Goal: Ask a question: Seek information or help from site administrators or community

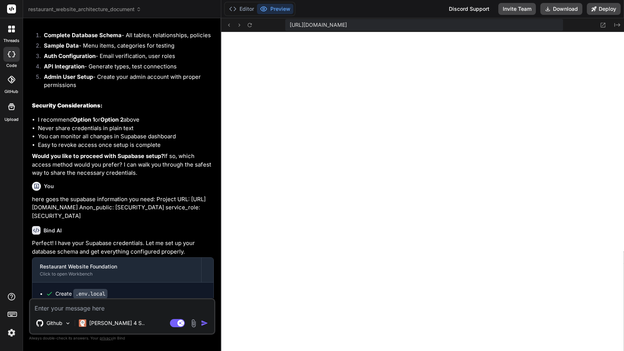
scroll to position [5982, 0]
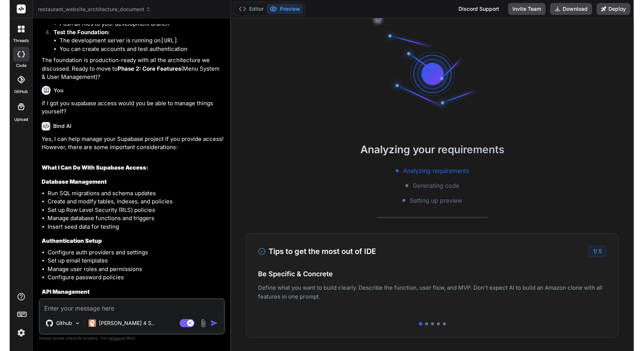
scroll to position [2492, 0]
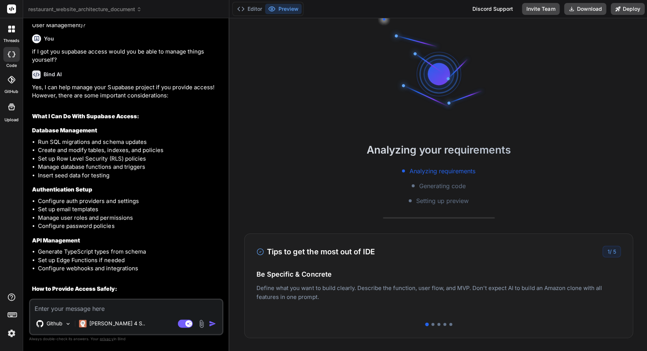
type textarea "x"
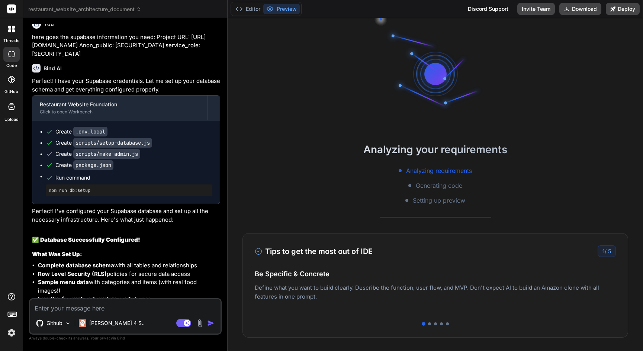
scroll to position [3067, 0]
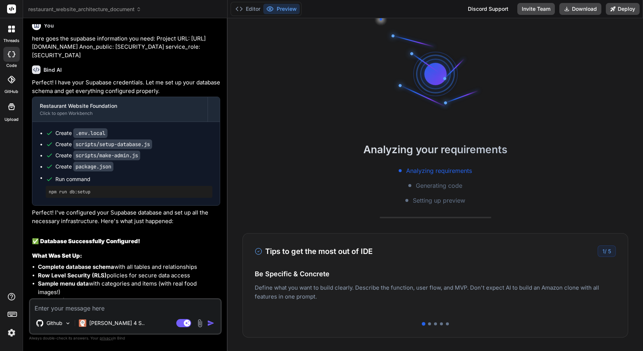
click at [147, 311] on textarea at bounding box center [125, 305] width 190 height 13
type textarea "I"
type textarea "x"
type textarea "I"
type textarea "x"
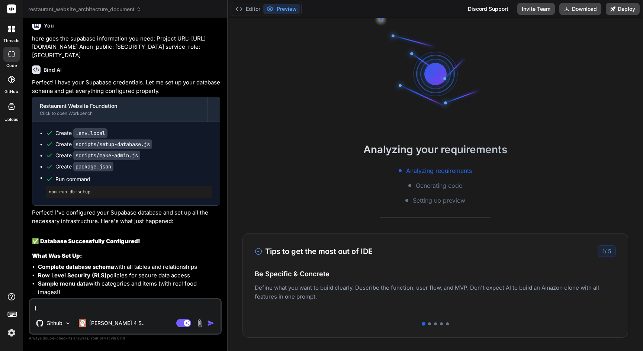
type textarea "I d"
type textarea "x"
type textarea "I do"
type textarea "x"
type textarea "I don"
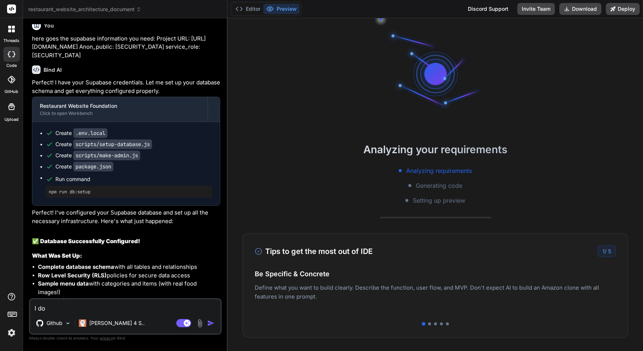
type textarea "x"
type textarea "I dont"
type textarea "x"
type textarea "I don"
type textarea "x"
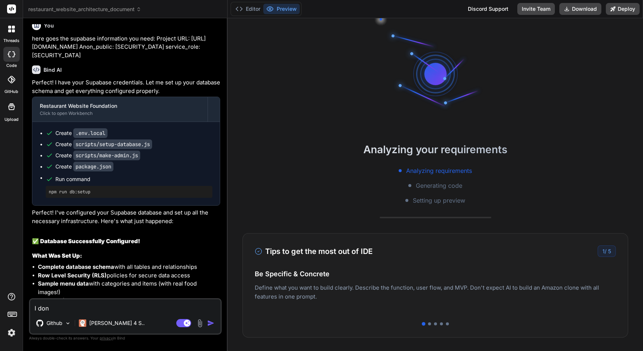
type textarea "I don'"
type textarea "x"
type textarea "I don't"
type textarea "x"
type textarea "I don't"
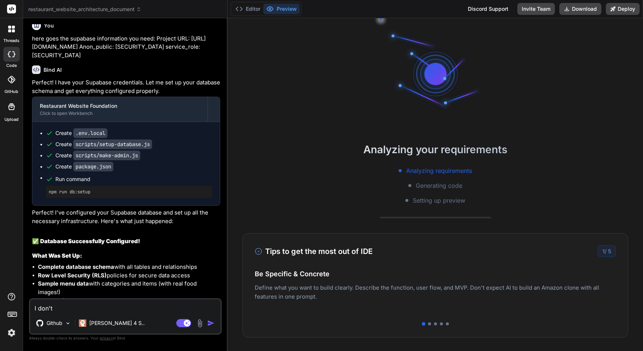
type textarea "x"
type textarea "I don't s"
type textarea "x"
type textarea "I don't se"
type textarea "x"
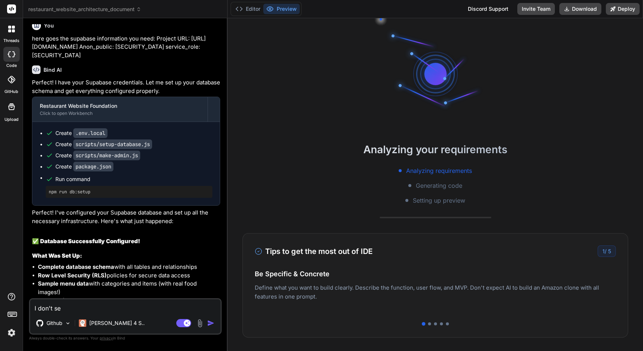
type textarea "I don't see"
type textarea "x"
type textarea "I don't see"
type textarea "x"
type textarea "I don't see a"
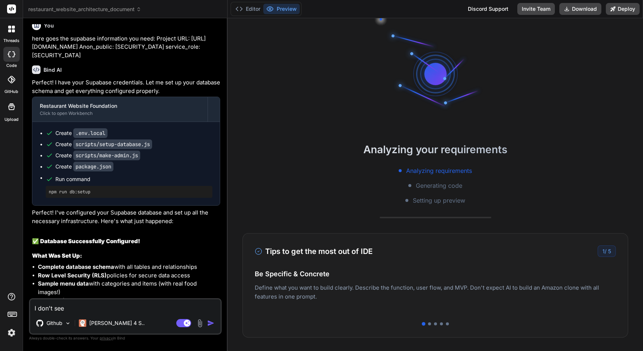
type textarea "x"
type textarea "I don't see an"
type textarea "x"
type textarea "I don't see any"
type textarea "x"
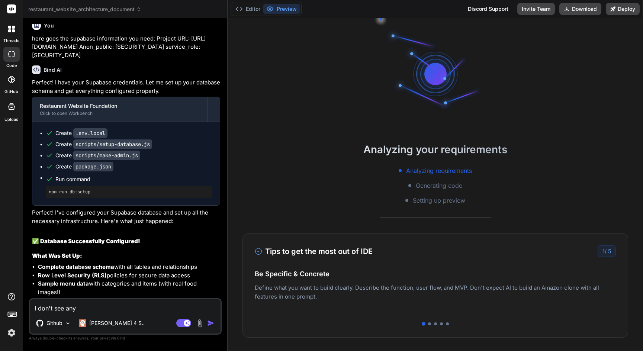
type textarea "I don't see any"
type textarea "x"
type textarea "I don't see any f"
type textarea "x"
type textarea "I don't see any fi"
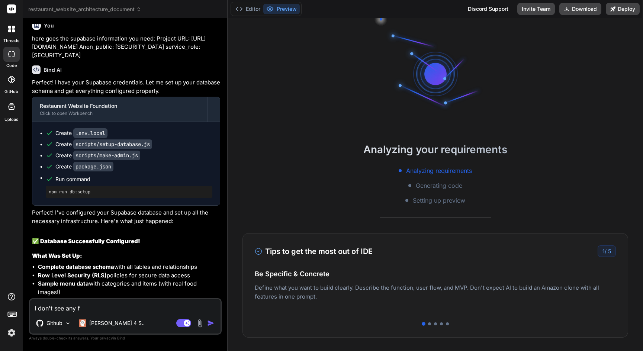
type textarea "x"
type textarea "I don't see any fil"
type textarea "x"
type textarea "I don't see any file"
type textarea "x"
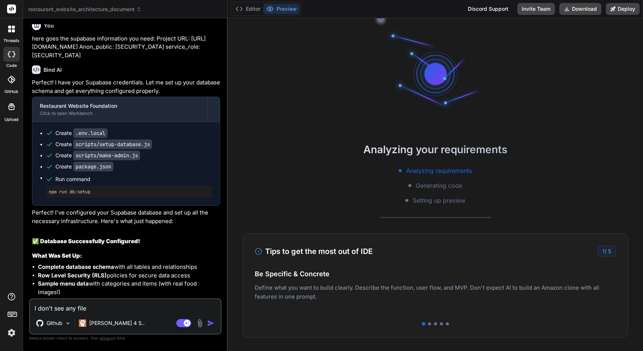
type textarea "I don't see any files"
type textarea "x"
type textarea "I don't see any files"
type textarea "x"
type textarea "I don't see any files i"
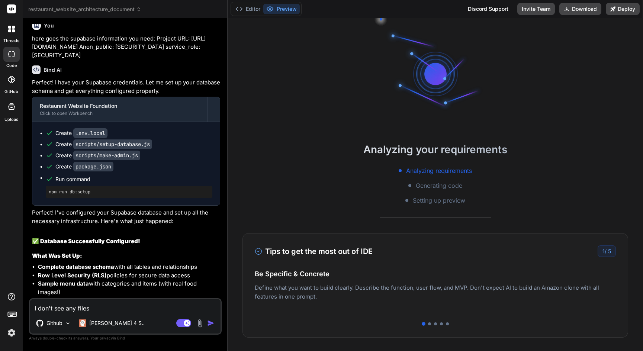
type textarea "x"
type textarea "I don't see any files in"
type textarea "x"
type textarea "I don't see any files in"
type textarea "x"
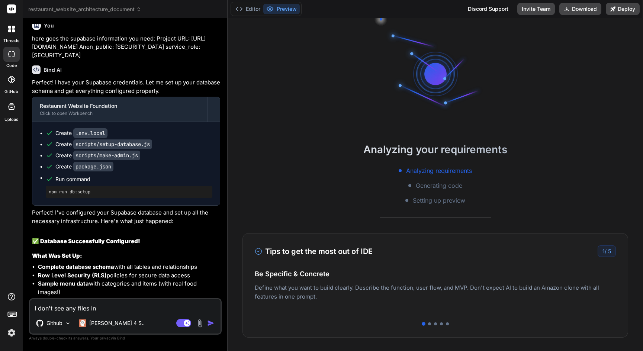
type textarea "I don't see any files in g"
type textarea "x"
type textarea "I don't see any files in gi"
type textarea "x"
type textarea "I don't see any files in git"
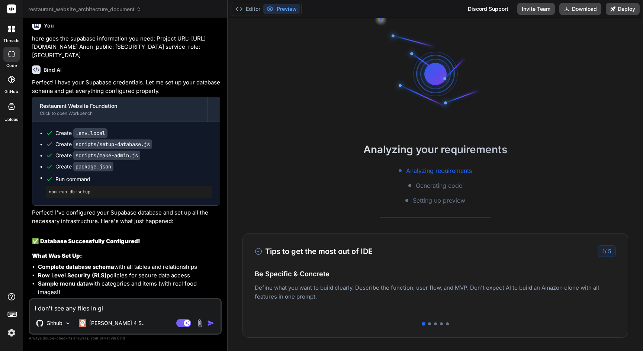
type textarea "x"
type textarea "I don't see any files in gitu"
type textarea "x"
type textarea "I don't see any files in git"
type textarea "x"
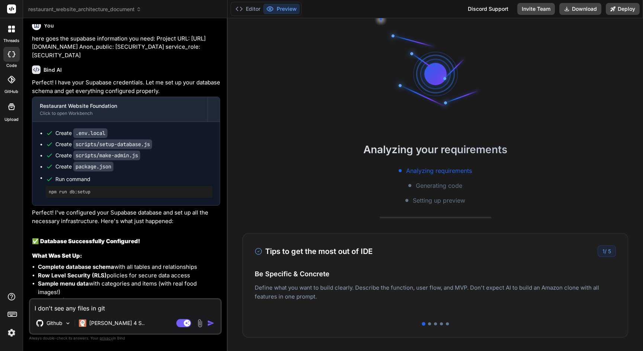
type textarea "I don't see any files in gith"
type textarea "x"
type textarea "I don't see any files in githu"
type textarea "x"
type textarea "I don't see any files in github"
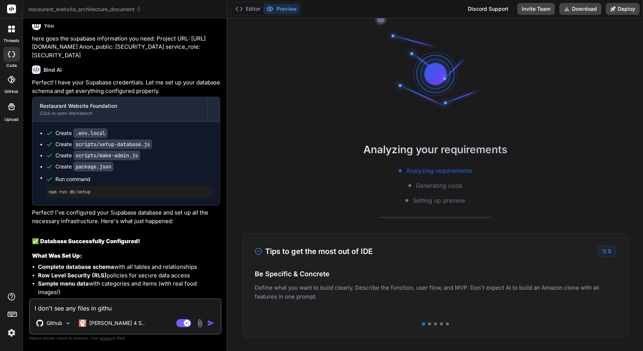
type textarea "x"
type textarea "I don't see any files in github,"
type textarea "x"
type textarea "I don't see any files in github,"
type textarea "x"
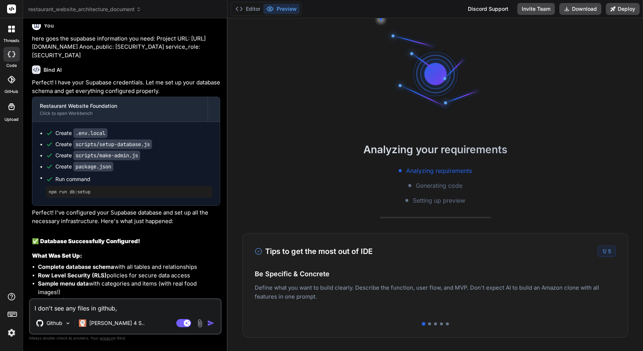
type textarea "I don't see any files in github, c"
type textarea "x"
type textarea "I don't see any files in github, [GEOGRAPHIC_DATA]"
type textarea "x"
type textarea "I don't see any files in github, can"
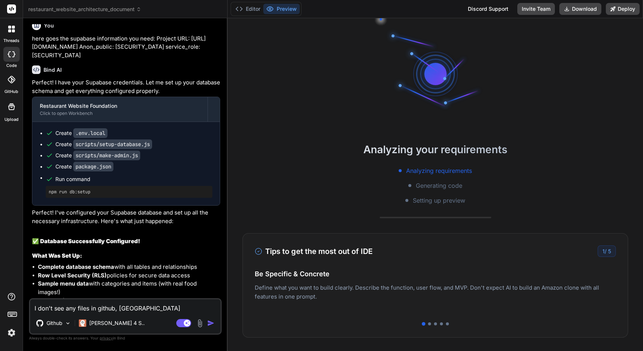
type textarea "x"
type textarea "I don't see any files in github, can"
type textarea "x"
type textarea "I don't see any files in github, can y"
type textarea "x"
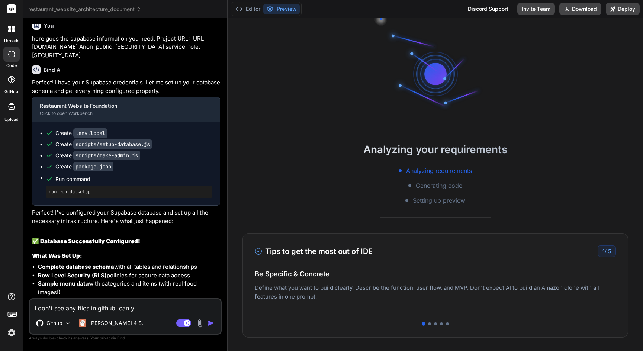
type textarea "I don't see any files in github, can yo"
type textarea "x"
type textarea "I don't see any files in github, can you"
type textarea "x"
type textarea "I don't see any files in github, can you"
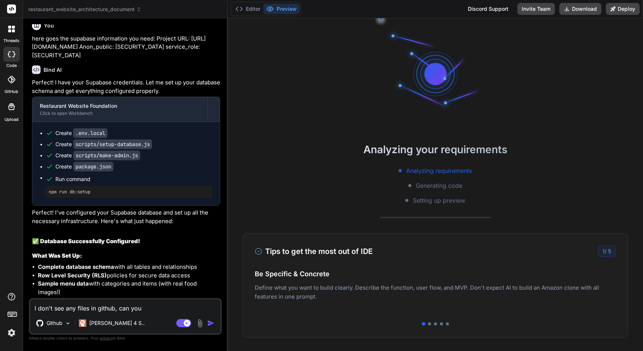
type textarea "x"
type textarea "I don't see any files in github, can you c"
type textarea "x"
type textarea "I don't see any files in github, can you co"
type textarea "x"
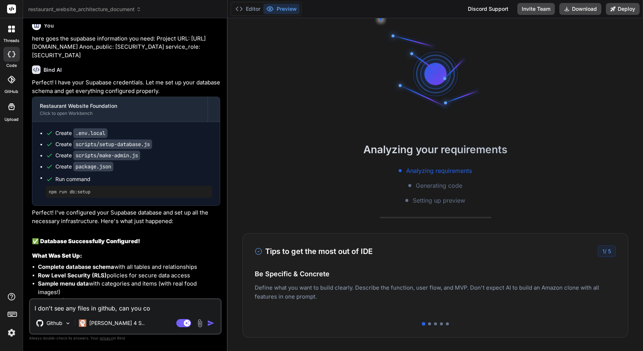
type textarea "I don't see any files in github, can you com"
type textarea "x"
type textarea "I don't see any files in github, can you comm"
type textarea "x"
type textarea "I don't see any files in github, can you commi"
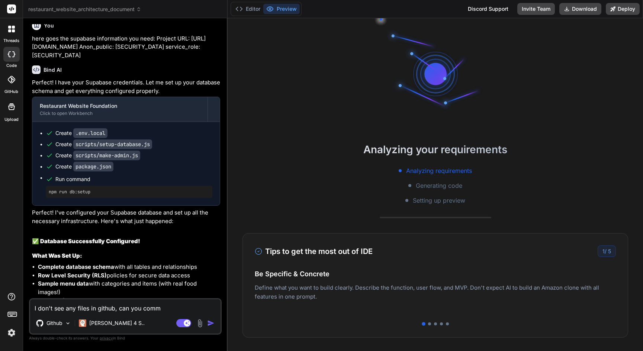
type textarea "x"
type textarea "I don't see any files in github, can you commit"
type textarea "x"
type textarea "I don't see any files in github, can you commit"
type textarea "x"
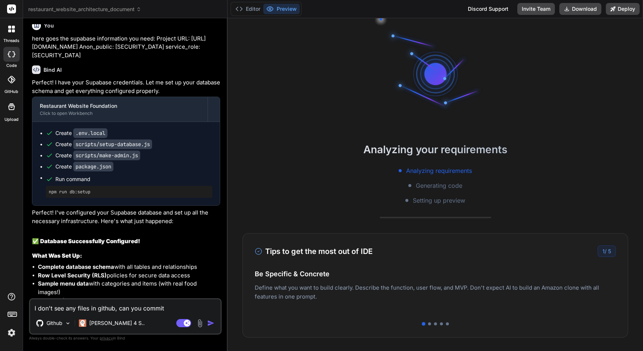
type textarea "I don't see any files in github, can you commit t"
type textarea "x"
type textarea "I don't see any files in github, can you commit to"
type textarea "x"
type textarea "I don't see any files in github, can you commit to"
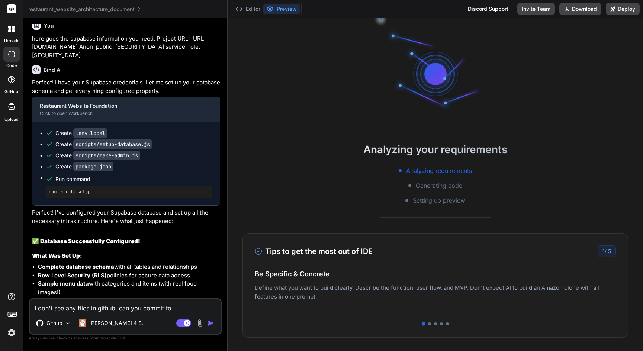
type textarea "x"
type textarea "I don't see any files in github, can you commit to m"
type textarea "x"
type textarea "I don't see any files in github, can you commit to ma"
type textarea "x"
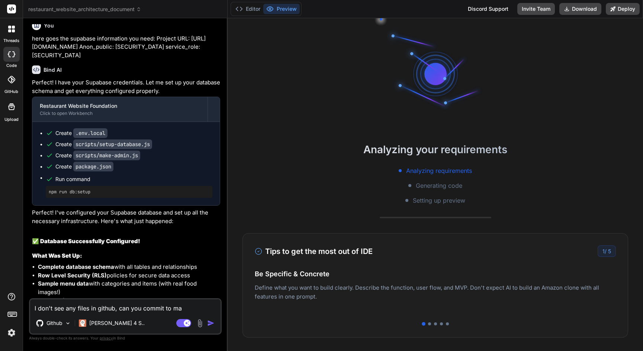
type textarea "I don't see any files in github, can you commit to mai"
type textarea "x"
type textarea "I don't see any files in github, can you commit to main"
type textarea "x"
type textarea "I don't see any files in github, can you commit to main"
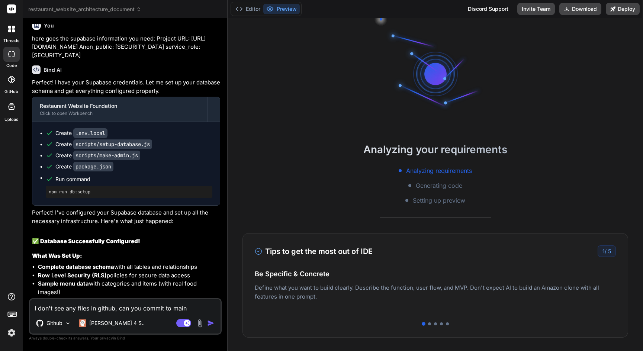
type textarea "x"
type textarea "I don't see any files in github, can you commit to main b"
type textarea "x"
type textarea "I don't see any files in github, can you commit to main br"
type textarea "x"
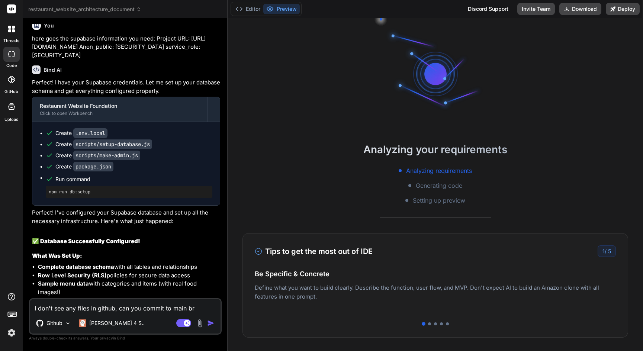
type textarea "I don't see any files in github, can you commit to main bra"
type textarea "x"
type textarea "I don't see any files in github, can you commit to main bran"
type textarea "x"
type textarea "I don't see any files in github, can you commit to main branc"
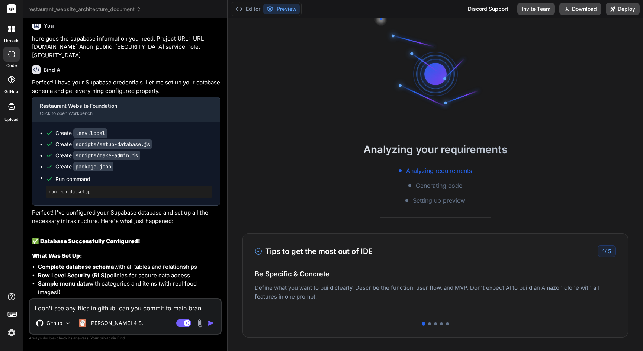
type textarea "x"
type textarea "I don't see any files in github, can you commit to main branch"
type textarea "x"
type textarea "I don't see any files in github, can you commit to main branch?"
type textarea "x"
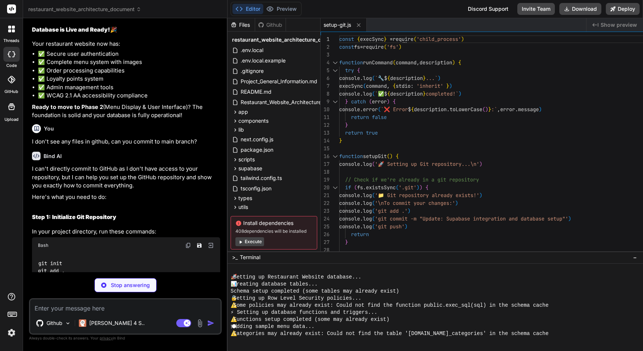
scroll to position [283, 0]
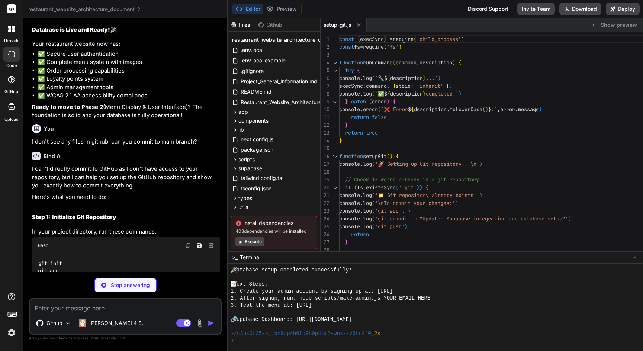
type textarea "x"
type textarea "c"
type textarea "x"
type textarea "ca"
type textarea "x"
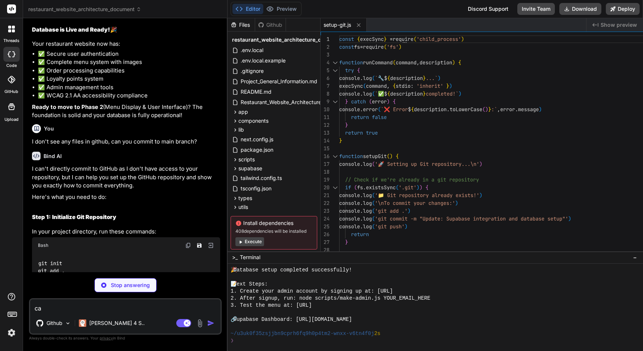
type textarea "can"
type textarea "x"
type textarea "can"
type textarea "x"
type textarea "can y"
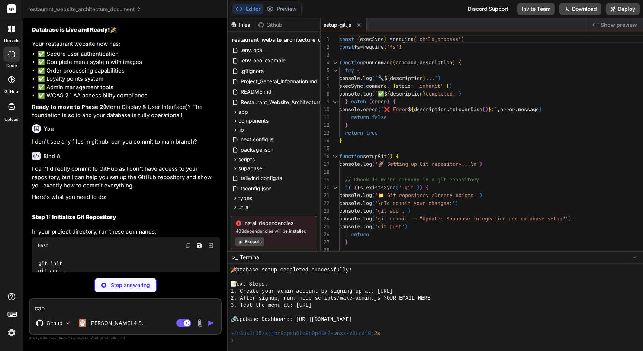
type textarea "x"
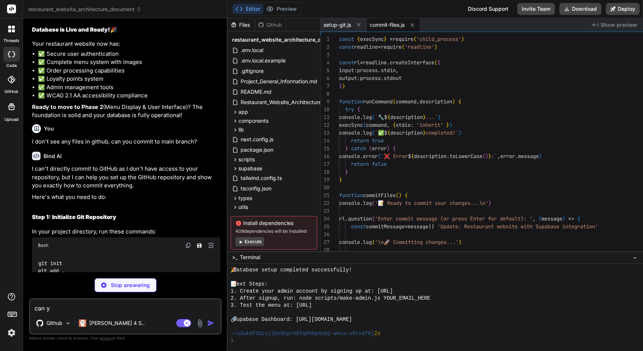
type textarea "can yo"
type textarea "x"
type textarea "can you"
type textarea "x"
type textarea "can you"
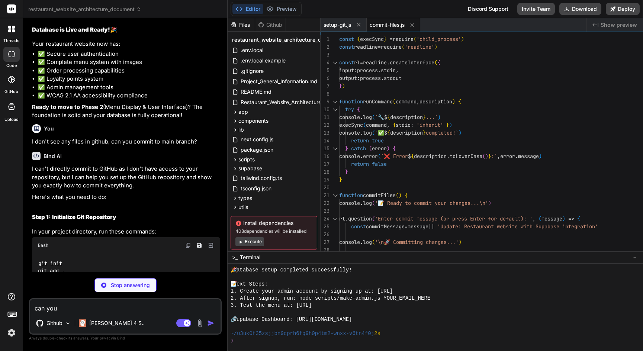
type textarea "x"
type textarea "can you n"
type textarea "x"
type textarea "can you no"
type textarea "x"
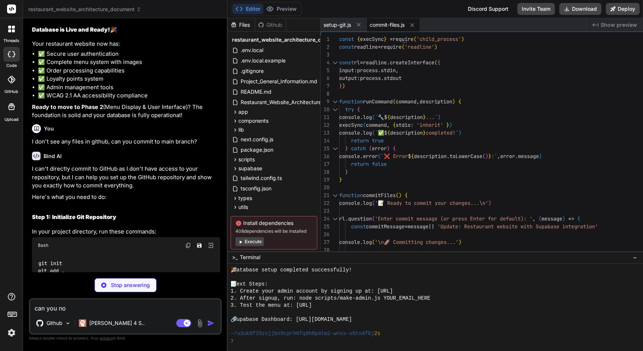
type textarea "can you not"
type textarea "x"
type textarea "can you not"
type textarea "x"
type textarea "can you not u"
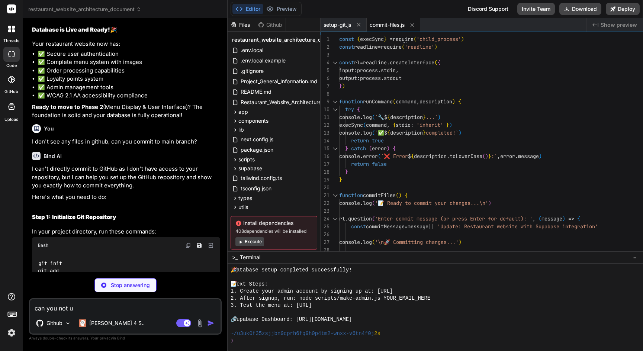
type textarea "x"
type textarea "can you not us"
type textarea "x"
type textarea "can you not use"
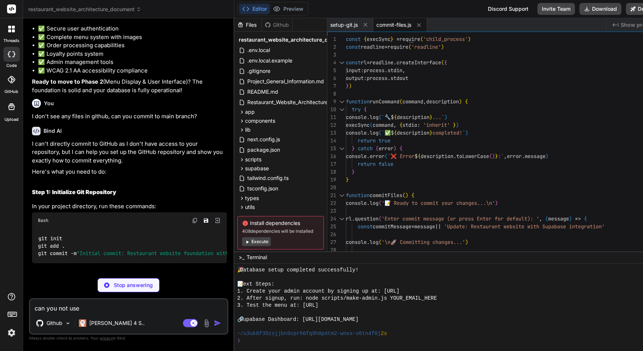
type textarea "x"
type textarea "can you not use"
type textarea "x"
type textarea "can you not use m"
type textarea "x"
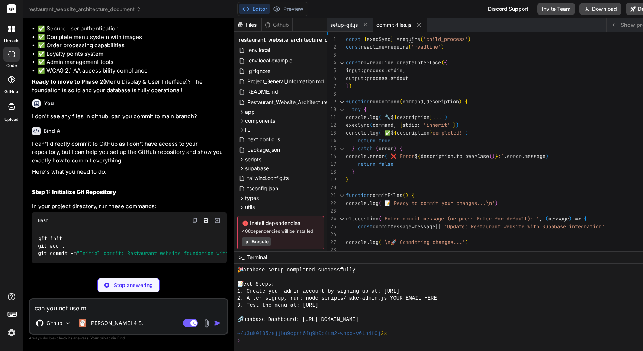
type textarea "can you not use my"
type textarea "x"
type textarea "can you not use my"
type textarea "x"
type textarea "can you not use my a"
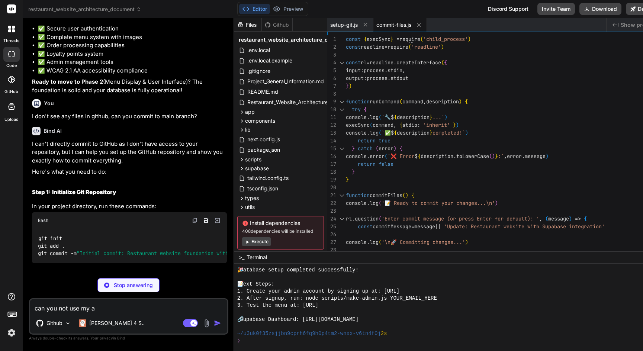
type textarea "x"
type textarea "can you not use my ac"
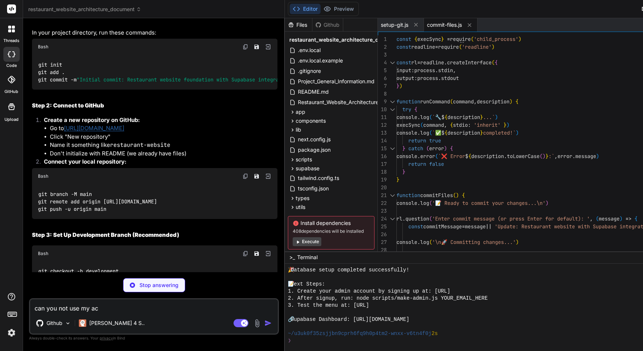
type textarea "x"
type textarea "can you not use my acc"
type textarea "x"
type textarea "can you not use my acce"
type textarea "x"
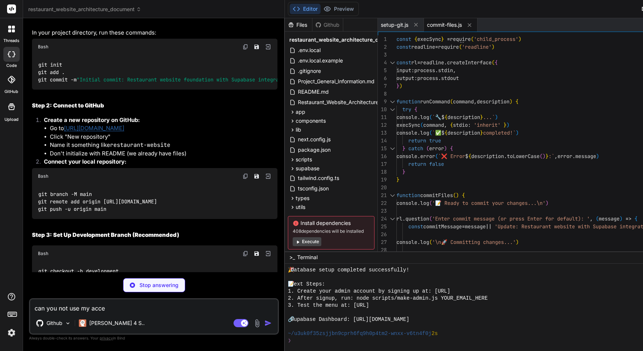
type textarea "can you not use my acces"
type textarea "x"
type textarea "can you not use my access"
type textarea "x"
type textarea "can you not use my access"
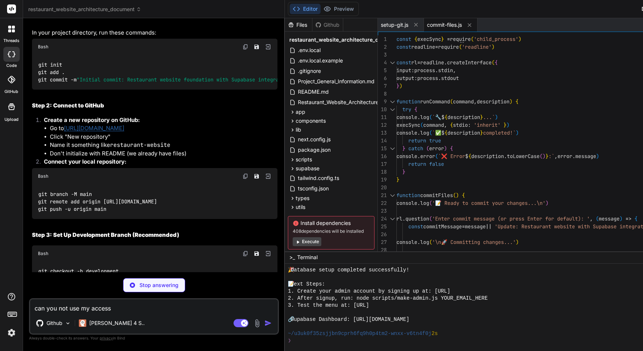
type textarea "x"
type textarea "can you not use my access t"
type textarea "x"
type textarea "can you not use my access to"
type textarea "x"
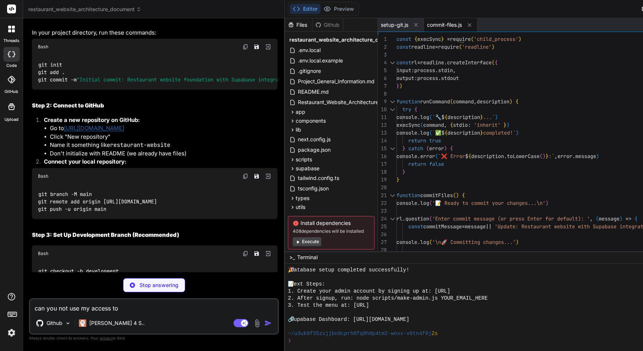
type textarea "can you not use my access tok"
type textarea "x"
type textarea "can you not use my access toke"
type textarea "x"
type textarea "can you not use my access token"
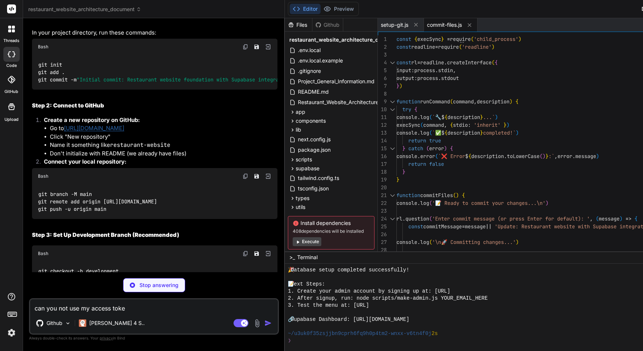
type textarea "x"
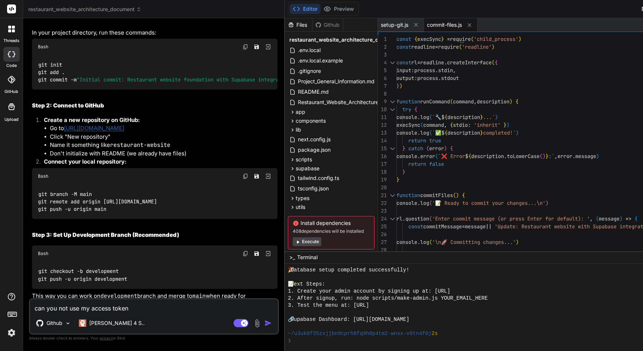
type textarea "can you not use my access token"
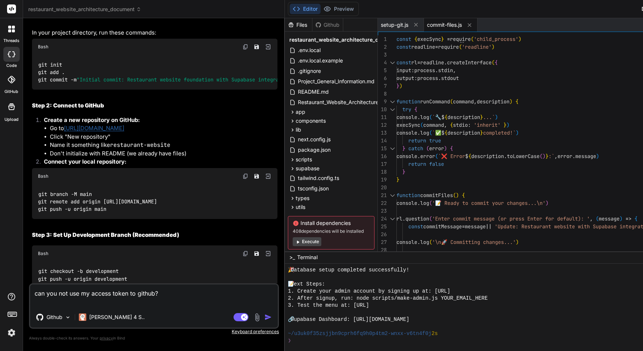
paste textarea "Github 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"
click at [321, 240] on button "Execute" at bounding box center [307, 241] width 29 height 9
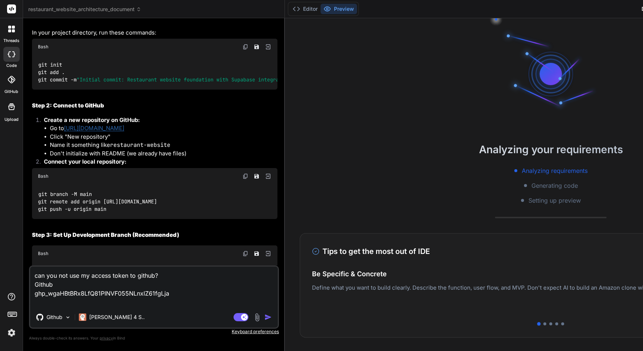
scroll to position [368, 0]
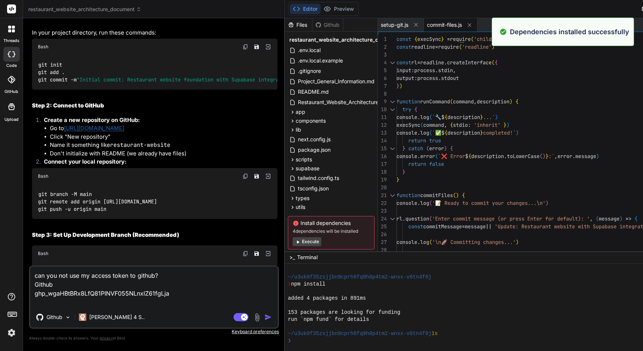
click at [233, 302] on textarea "can you not use my access token to github? Github ghp_wgaHBtBRx8LfQ81PINVF055NL…" at bounding box center [154, 287] width 248 height 40
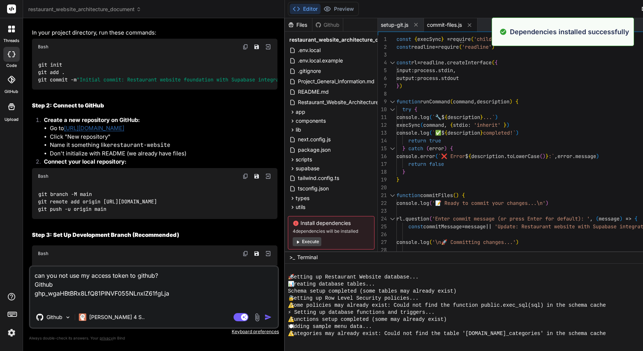
scroll to position [551, 0]
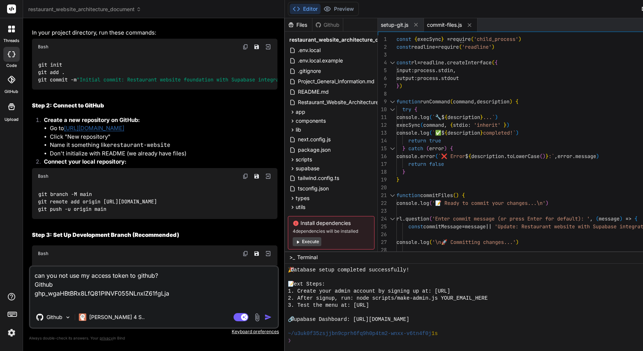
click at [272, 316] on img "button" at bounding box center [267, 317] width 7 height 7
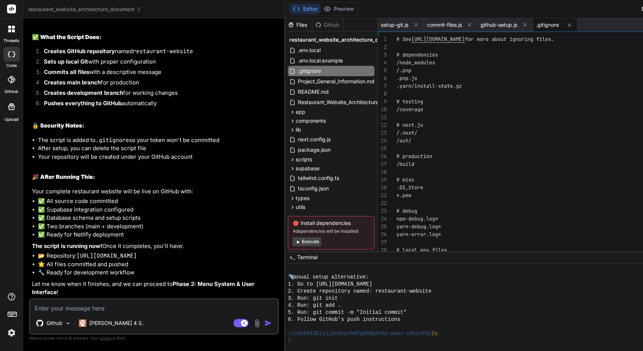
scroll to position [4354, 0]
click at [321, 245] on button "Execute" at bounding box center [307, 241] width 29 height 9
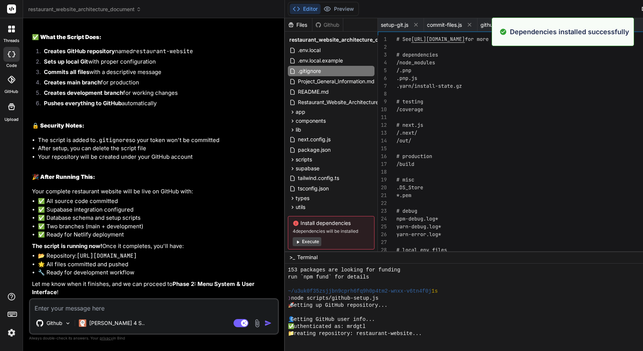
scroll to position [926, 0]
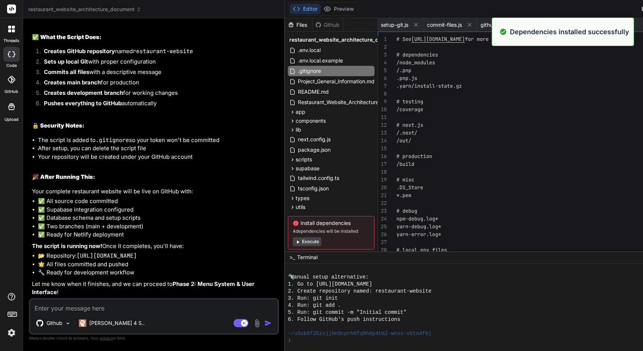
click at [321, 241] on button "Execute" at bounding box center [307, 241] width 29 height 9
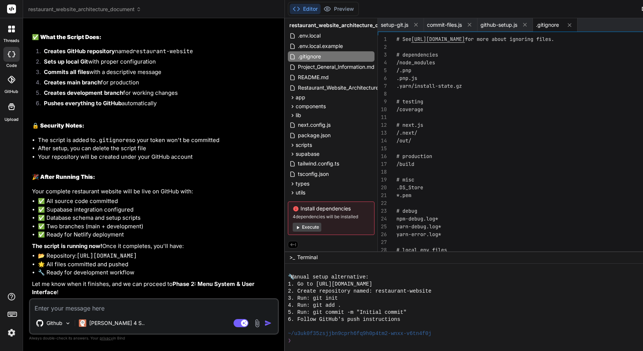
click at [121, 305] on textarea at bounding box center [154, 305] width 248 height 13
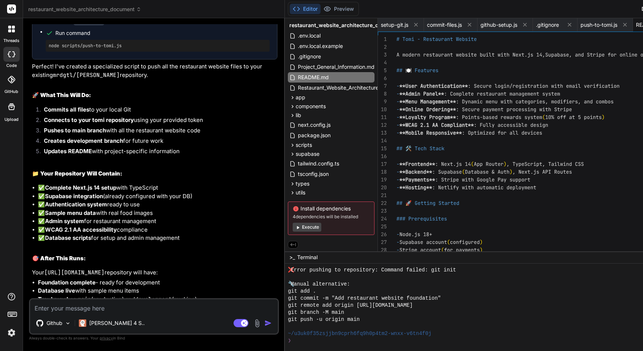
scroll to position [4727, 0]
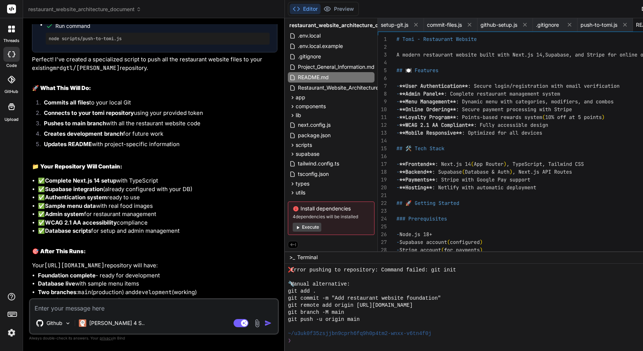
click at [13, 83] on icon at bounding box center [11, 79] width 7 height 7
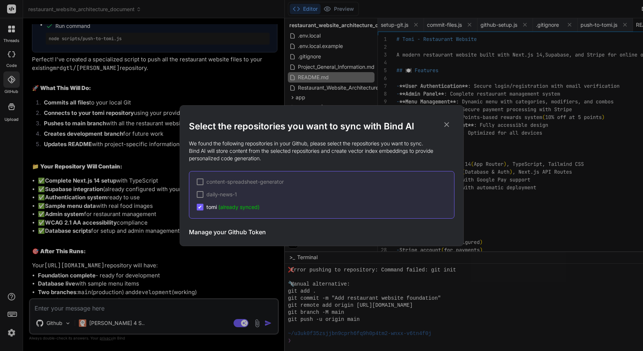
click at [443, 126] on icon at bounding box center [447, 125] width 8 height 8
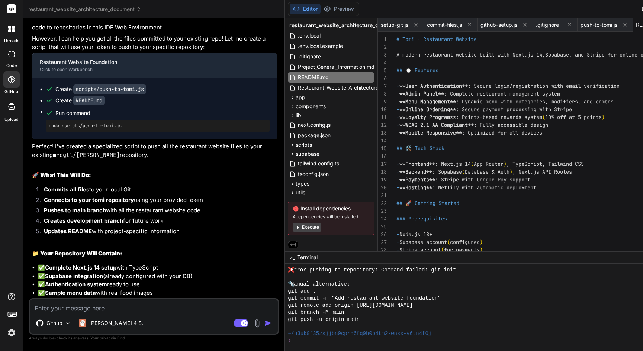
scroll to position [4648, 0]
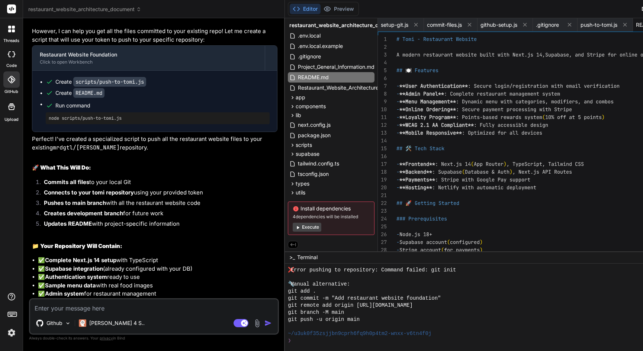
click at [14, 83] on div at bounding box center [11, 79] width 16 height 16
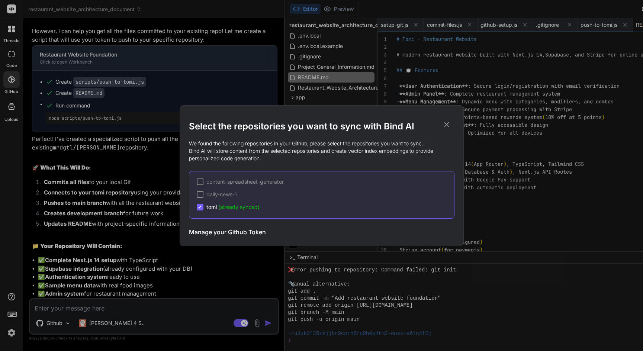
click at [285, 211] on div "content-spreadsheet-generator daily-news-1 ✔ tomi (already synced)" at bounding box center [322, 195] width 266 height 48
click at [49, 317] on div "Select the repositories you want to sync with Bind AI We found the following re…" at bounding box center [321, 175] width 643 height 351
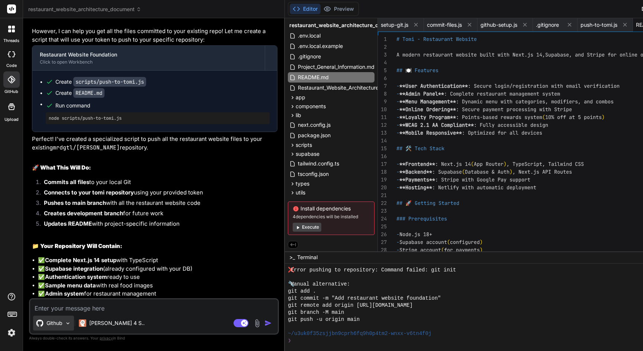
click at [53, 320] on p "Github" at bounding box center [54, 323] width 16 height 7
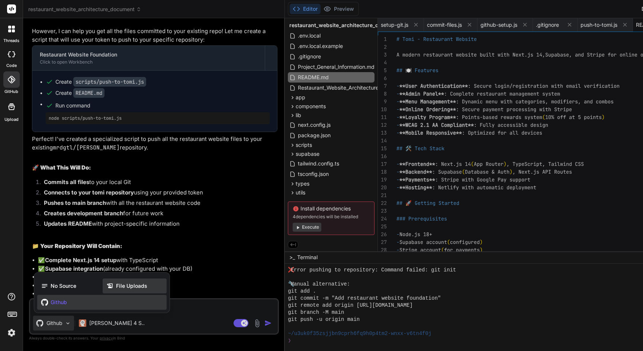
click at [121, 284] on span "File Uploads" at bounding box center [131, 285] width 31 height 7
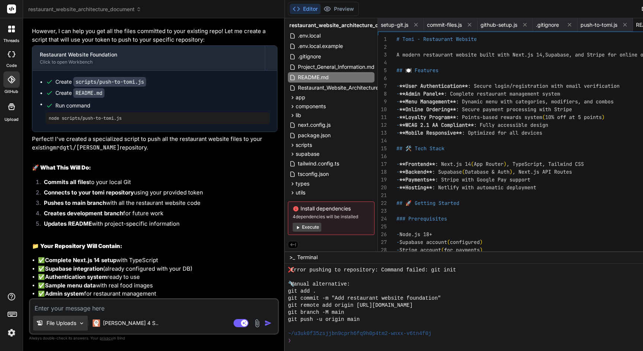
click at [69, 320] on p "File Uploads" at bounding box center [61, 323] width 30 height 7
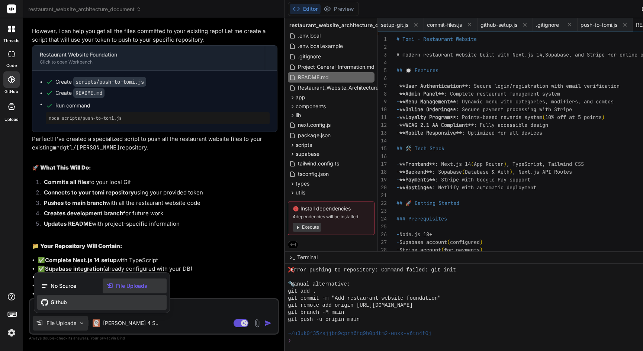
click at [55, 301] on span "Github" at bounding box center [59, 302] width 16 height 7
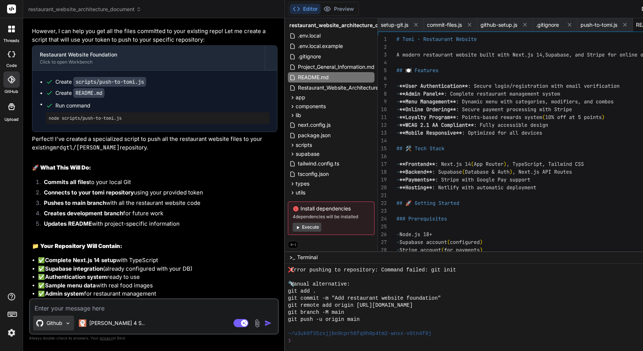
click at [70, 326] on img at bounding box center [68, 323] width 6 height 6
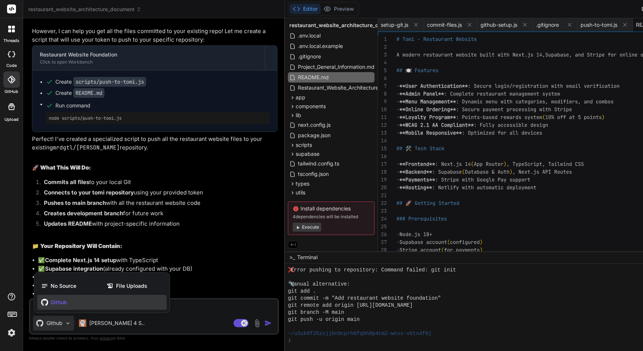
click at [70, 326] on div at bounding box center [321, 175] width 643 height 351
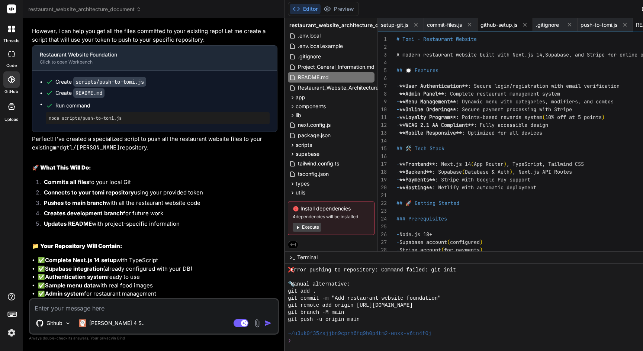
click at [517, 24] on span "github-setup.js" at bounding box center [499, 24] width 37 height 7
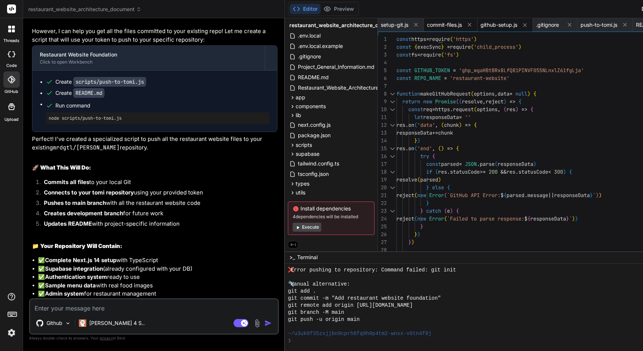
click at [462, 27] on span "commit-files.js" at bounding box center [444, 24] width 35 height 7
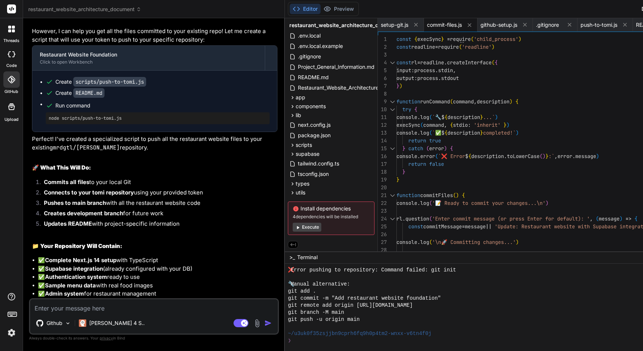
click at [159, 10] on div "restaurant_website_architecture_document" at bounding box center [153, 9] width 251 height 7
click at [132, 11] on span "restaurant_website_architecture_document" at bounding box center [84, 9] width 113 height 7
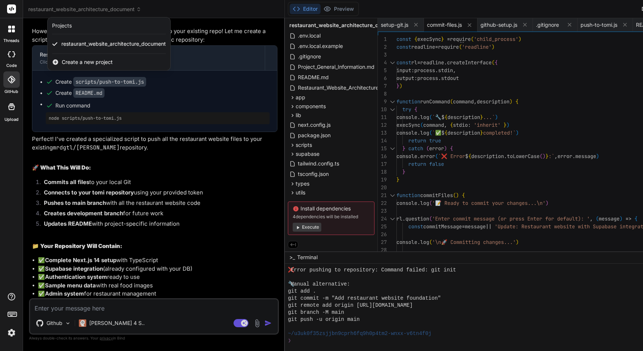
click at [432, 16] on div at bounding box center [321, 175] width 643 height 351
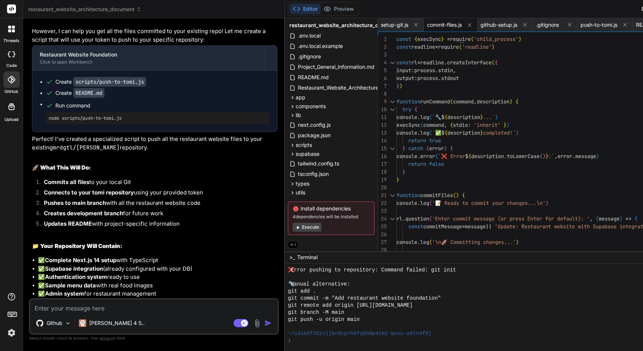
click at [392, 0] on div "Editor Preview Disabled until preview for your project is generated Discord Sup…" at bounding box center [551, 9] width 532 height 18
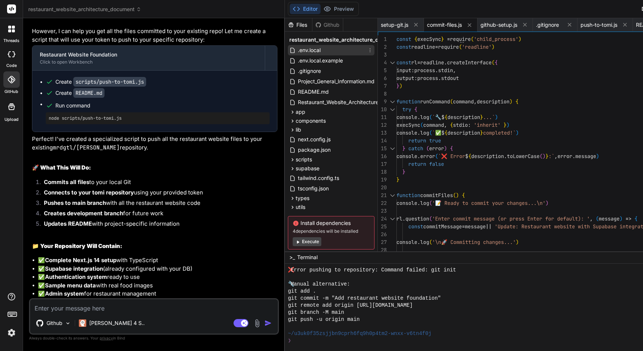
click at [371, 51] on div ".env.local" at bounding box center [331, 50] width 87 height 10
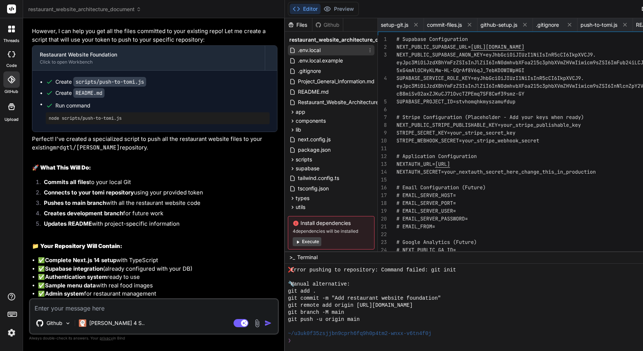
scroll to position [62, 0]
click at [374, 42] on span "restaurant_website_architecture_document" at bounding box center [345, 39] width 112 height 7
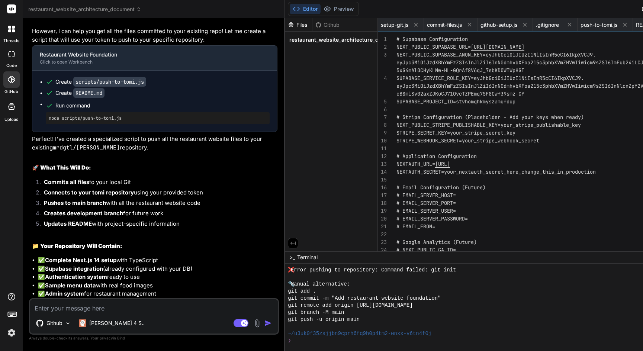
click at [374, 42] on span "restaurant_website_architecture_document" at bounding box center [345, 39] width 112 height 7
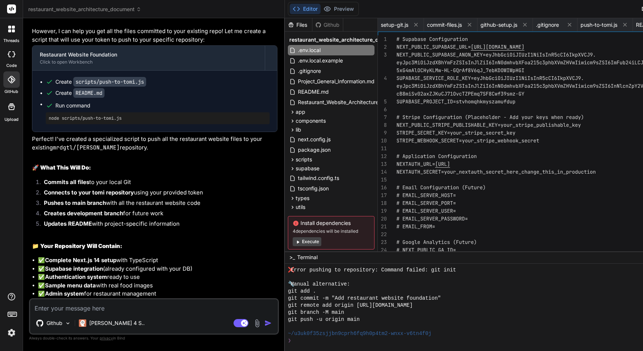
click at [359, 16] on div "Editor Preview Disabled until preview for your project is generated" at bounding box center [323, 9] width 71 height 14
click at [432, 7] on div "Editor Preview Disabled until preview for your project is generated Discord Sup…" at bounding box center [551, 9] width 532 height 18
click at [343, 29] on div "Files Github" at bounding box center [314, 24] width 58 height 13
click at [343, 26] on div "Github" at bounding box center [327, 24] width 31 height 7
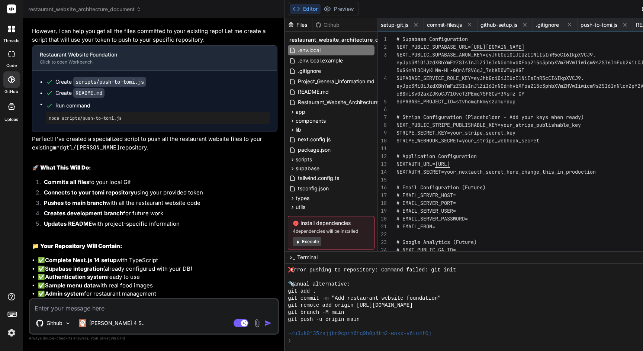
click at [312, 26] on div "Files" at bounding box center [298, 24] width 27 height 7
click at [343, 24] on div "Github" at bounding box center [327, 24] width 31 height 7
click at [343, 23] on div "Github" at bounding box center [327, 24] width 31 height 7
